Goal: Task Accomplishment & Management: Manage account settings

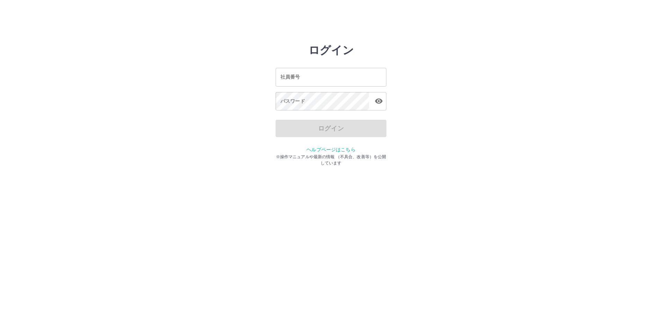
click at [291, 75] on input "社員番号" at bounding box center [331, 77] width 111 height 18
type input "*******"
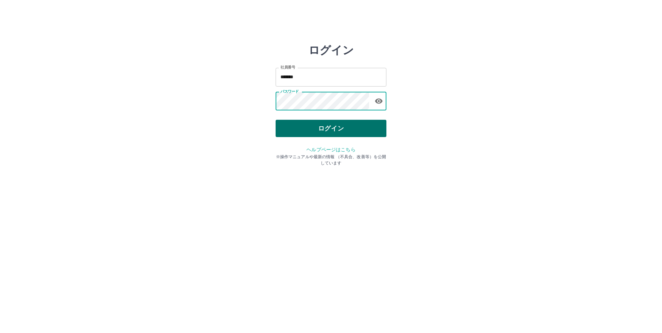
drag, startPoint x: 349, startPoint y: 128, endPoint x: 357, endPoint y: 128, distance: 8.7
click at [349, 128] on button "ログイン" at bounding box center [331, 128] width 111 height 17
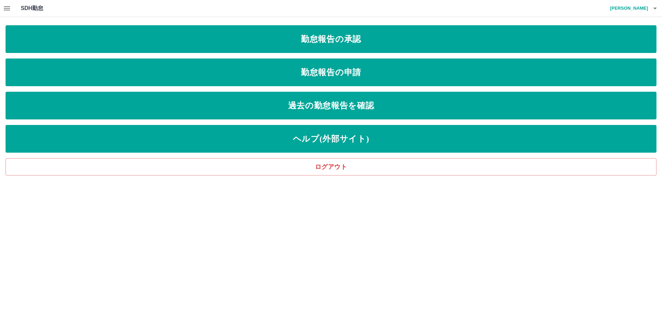
click at [9, 8] on icon "button" at bounding box center [7, 8] width 8 height 8
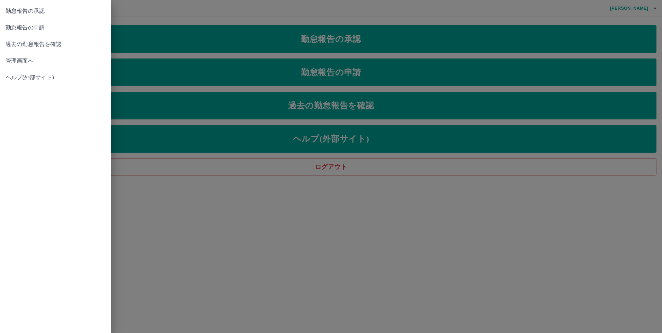
click at [18, 57] on span "管理画面へ" at bounding box center [56, 61] width 100 height 8
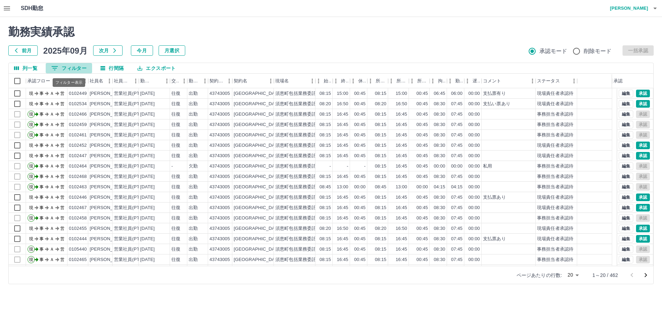
click at [71, 67] on button "0 フィルター" at bounding box center [69, 68] width 46 height 10
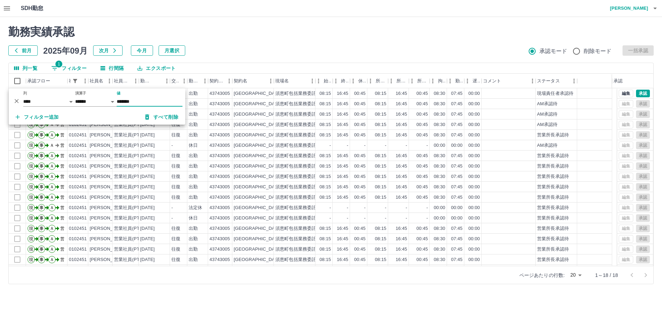
type input "*******"
click at [260, 293] on html "SDH勤怠 [PERSON_NAME] 勤務実績承認 前月 [DATE] 次月 今月 月選択 承認モード 削除モード 一括承認 列一覧 1 フィルター 行間隔…" at bounding box center [331, 146] width 662 height 293
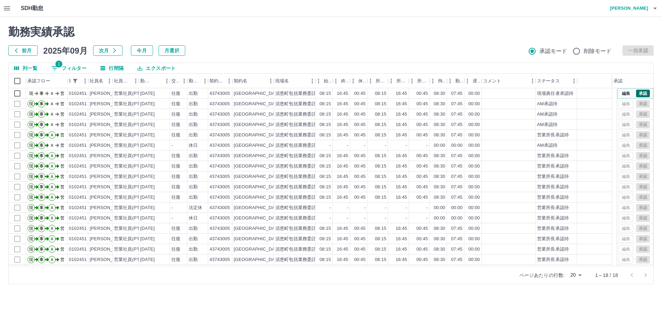
click at [636, 95] on button "承認" at bounding box center [643, 94] width 14 height 8
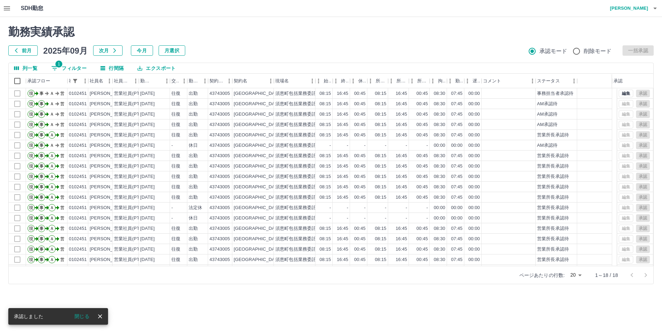
drag, startPoint x: 85, startPoint y: 318, endPoint x: 87, endPoint y: 213, distance: 105.0
click at [85, 318] on button "閉じる" at bounding box center [82, 316] width 26 height 10
click at [78, 66] on button "1 フィルター" at bounding box center [69, 68] width 46 height 10
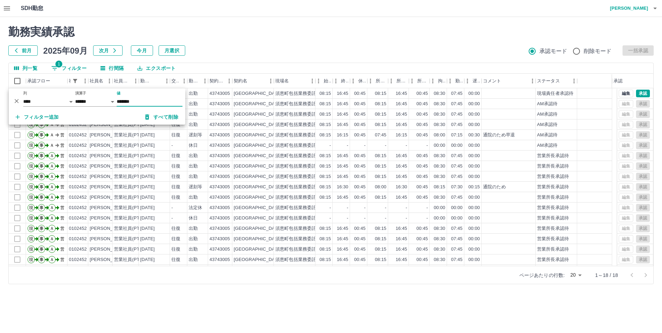
type input "*******"
click at [320, 293] on html "SDH勤怠 [PERSON_NAME] 勤務実績承認 前月 [DATE] 次月 今月 月選択 承認モード 削除モード 一括承認 列一覧 1 フィルター 行間隔…" at bounding box center [331, 146] width 662 height 293
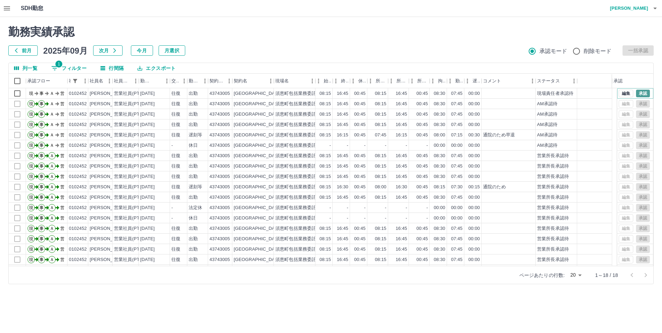
click at [640, 92] on button "承認" at bounding box center [643, 94] width 14 height 8
click at [78, 67] on button "1 フィルター" at bounding box center [69, 68] width 46 height 10
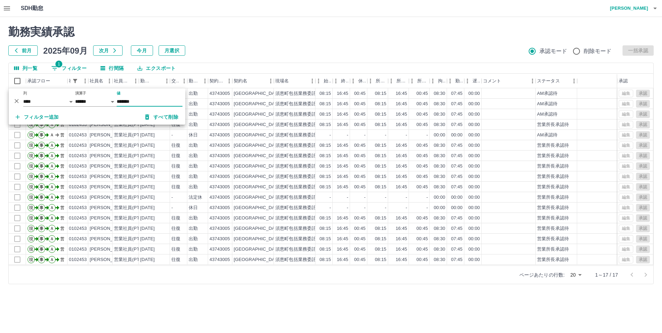
type input "*******"
click at [256, 293] on html "SDH勤怠 [PERSON_NAME] 勤務実績承認 前月 [DATE] 次月 今月 月選択 承認モード 削除モード 一括承認 列一覧 1 フィルター 行間隔…" at bounding box center [331, 146] width 662 height 293
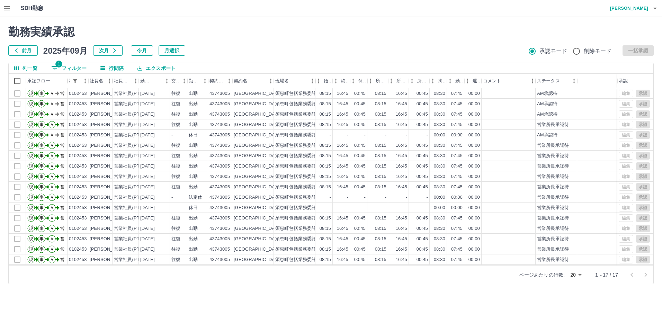
click at [80, 67] on button "1 フィルター" at bounding box center [69, 68] width 46 height 10
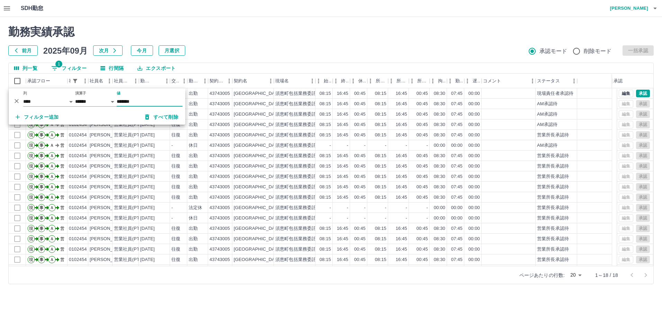
type input "*******"
click at [430, 284] on div "列一覧 1 フィルター 行間隔 エクスポート 承認フロー 社員番号 社員名 社員区分 勤務日 交通費 勤務区分 契約コード 契約名 現場名 始業 終業 休憩 …" at bounding box center [331, 174] width 646 height 222
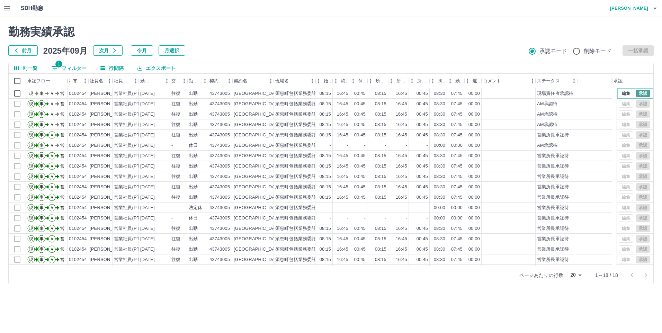
click at [637, 95] on button "承認" at bounding box center [643, 94] width 14 height 8
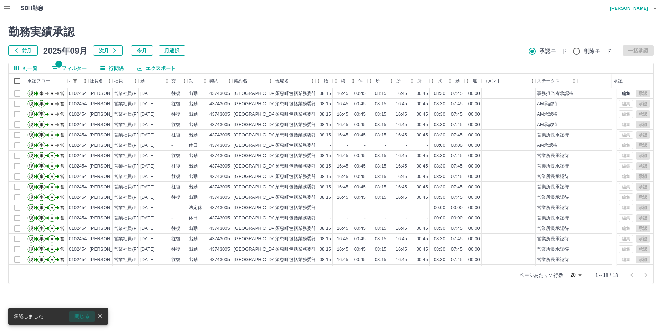
drag, startPoint x: 84, startPoint y: 314, endPoint x: 73, endPoint y: 271, distance: 45.1
click at [84, 314] on button "閉じる" at bounding box center [82, 316] width 26 height 10
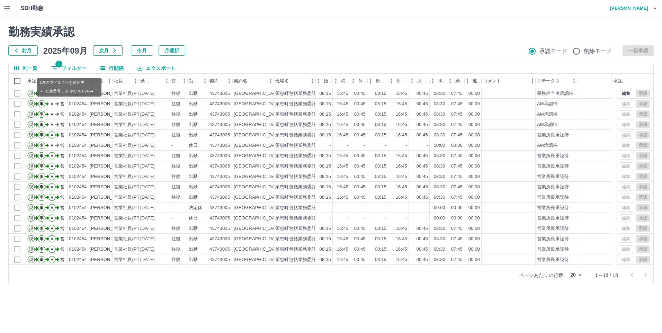
click at [83, 69] on button "1 フィルター" at bounding box center [69, 68] width 46 height 10
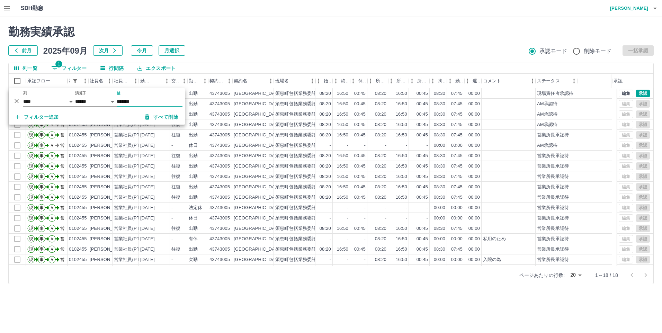
type input "*******"
drag, startPoint x: 167, startPoint y: 290, endPoint x: 170, endPoint y: 287, distance: 3.9
click at [167, 290] on div "勤務実績承認 前月 [DATE] 次月 今月 月選択 承認モード 削除モード 一括承認 列一覧 1 フィルター 行間隔 エクスポート 承認フロー 社員番号 社…" at bounding box center [331, 155] width 662 height 276
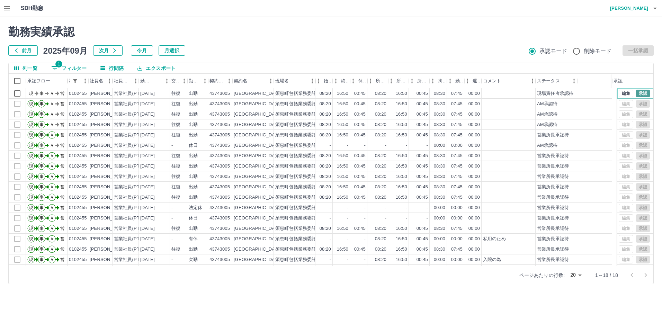
click at [636, 91] on button "承認" at bounding box center [643, 94] width 14 height 8
click at [656, 9] on icon "button" at bounding box center [654, 9] width 3 height 2
click at [644, 48] on li "ログアウト" at bounding box center [625, 50] width 61 height 12
